Goal: Task Accomplishment & Management: Use online tool/utility

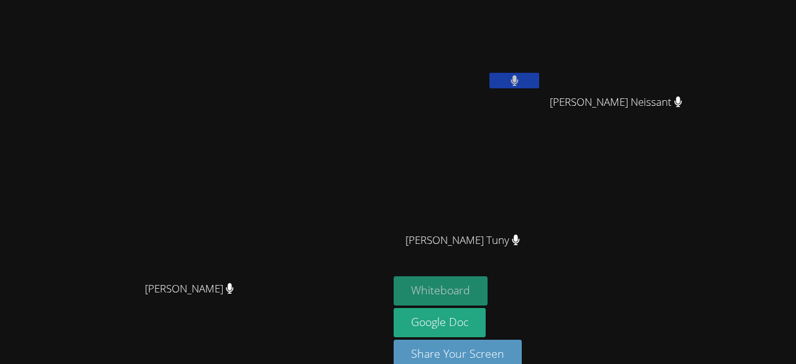
click at [487, 287] on button "Whiteboard" at bounding box center [441, 290] width 94 height 29
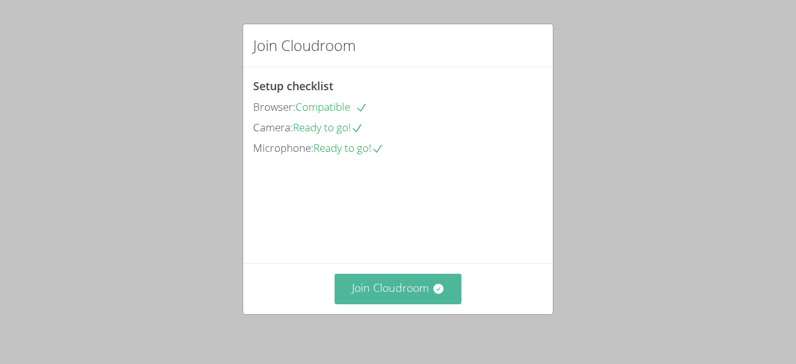
click at [378, 284] on button "Join Cloudroom" at bounding box center [397, 289] width 127 height 30
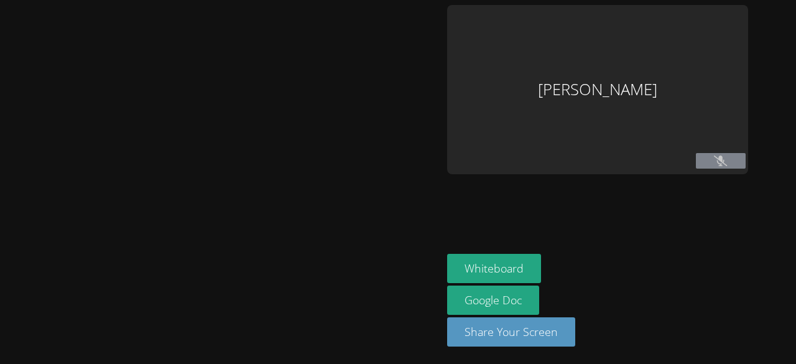
click at [736, 160] on button at bounding box center [721, 161] width 50 height 16
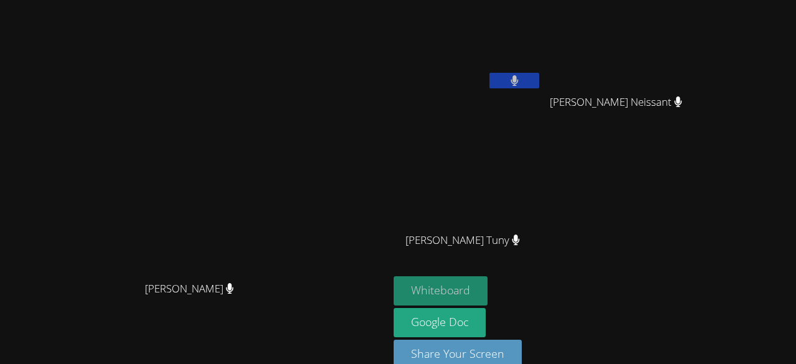
click at [487, 287] on button "Whiteboard" at bounding box center [441, 290] width 94 height 29
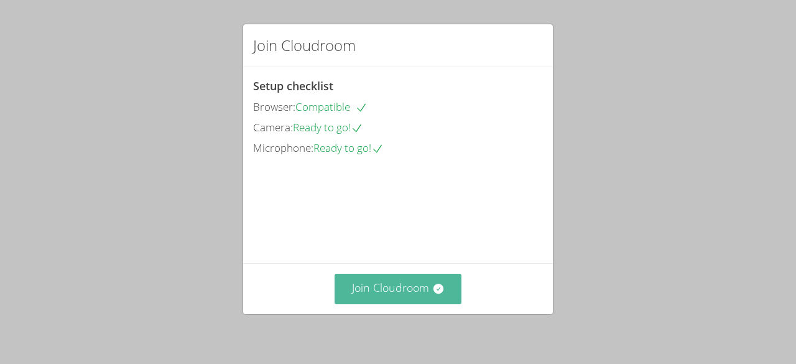
click at [390, 281] on button "Join Cloudroom" at bounding box center [397, 289] width 127 height 30
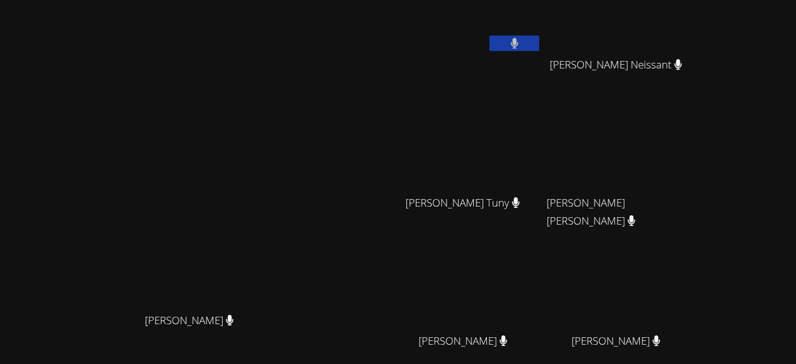
scroll to position [38, 0]
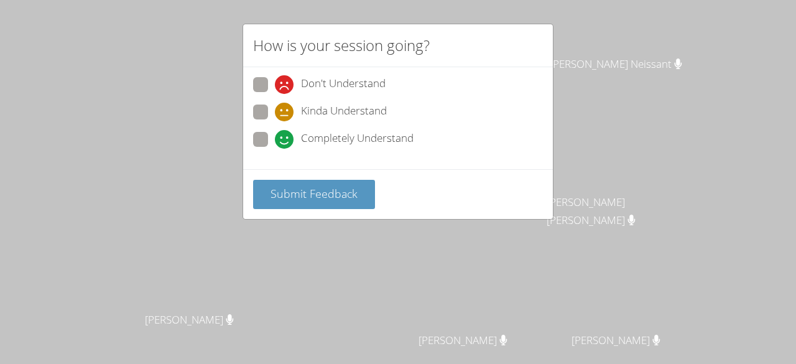
click at [275, 121] on span at bounding box center [275, 121] width 0 height 0
click at [275, 105] on input "Kinda Understand" at bounding box center [280, 109] width 11 height 11
radio input "true"
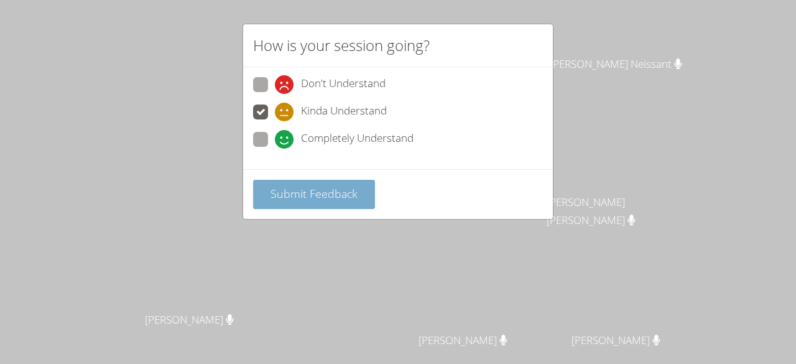
click at [291, 187] on span "Submit Feedback" at bounding box center [313, 193] width 87 height 15
